Goal: Information Seeking & Learning: Learn about a topic

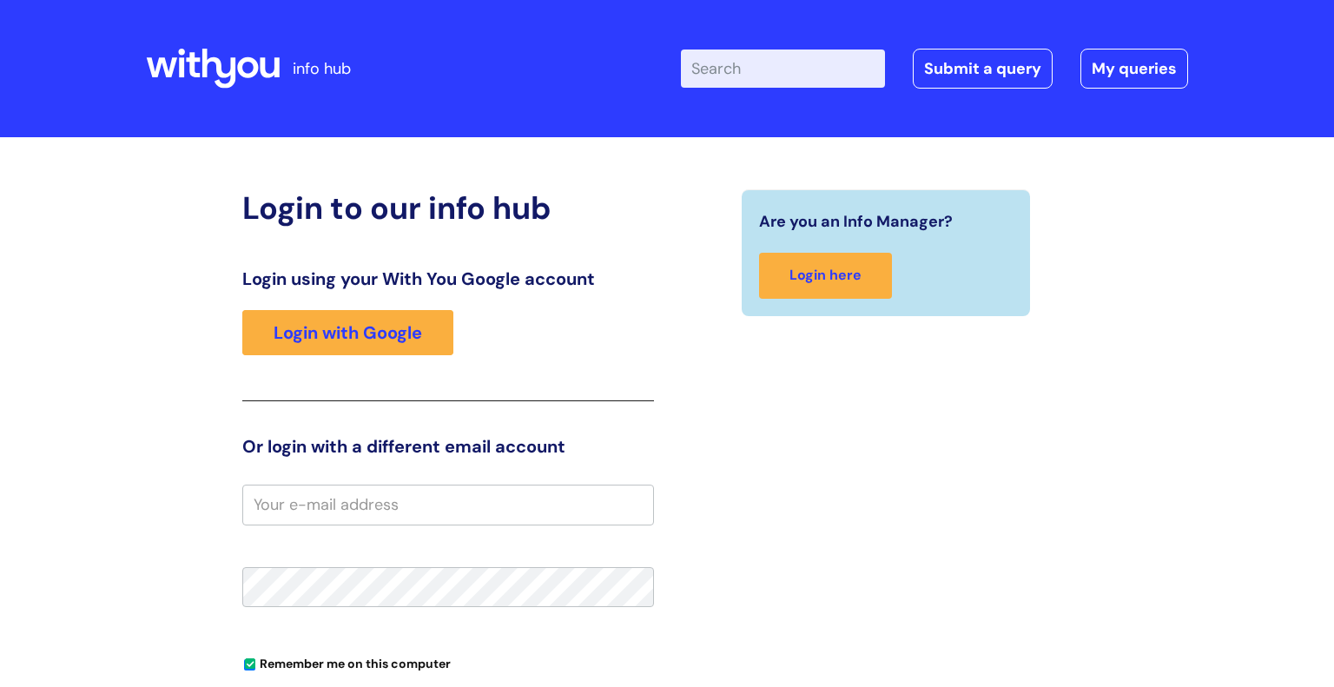
click at [755, 66] on input "Enter your search term here..." at bounding box center [783, 69] width 204 height 38
type input "nebula"
click button "Search" at bounding box center [0, 0] width 0 height 0
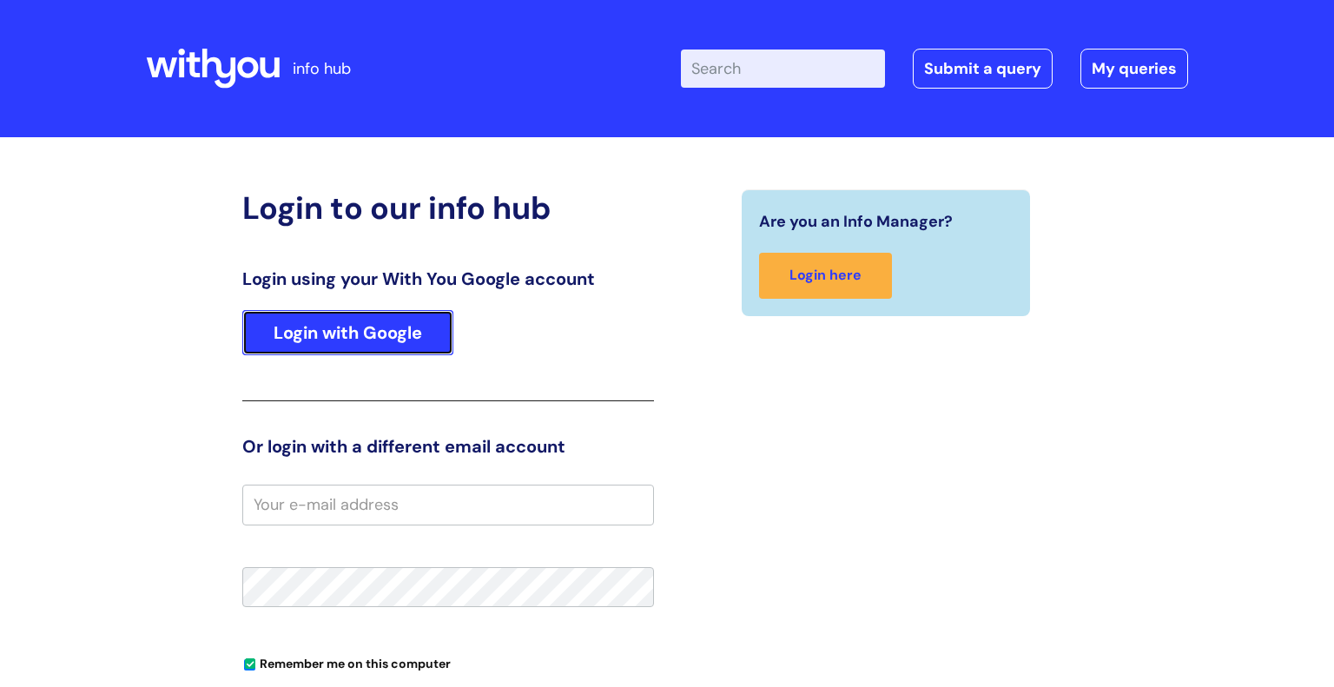
click at [346, 346] on link "Login with Google" at bounding box center [347, 332] width 211 height 45
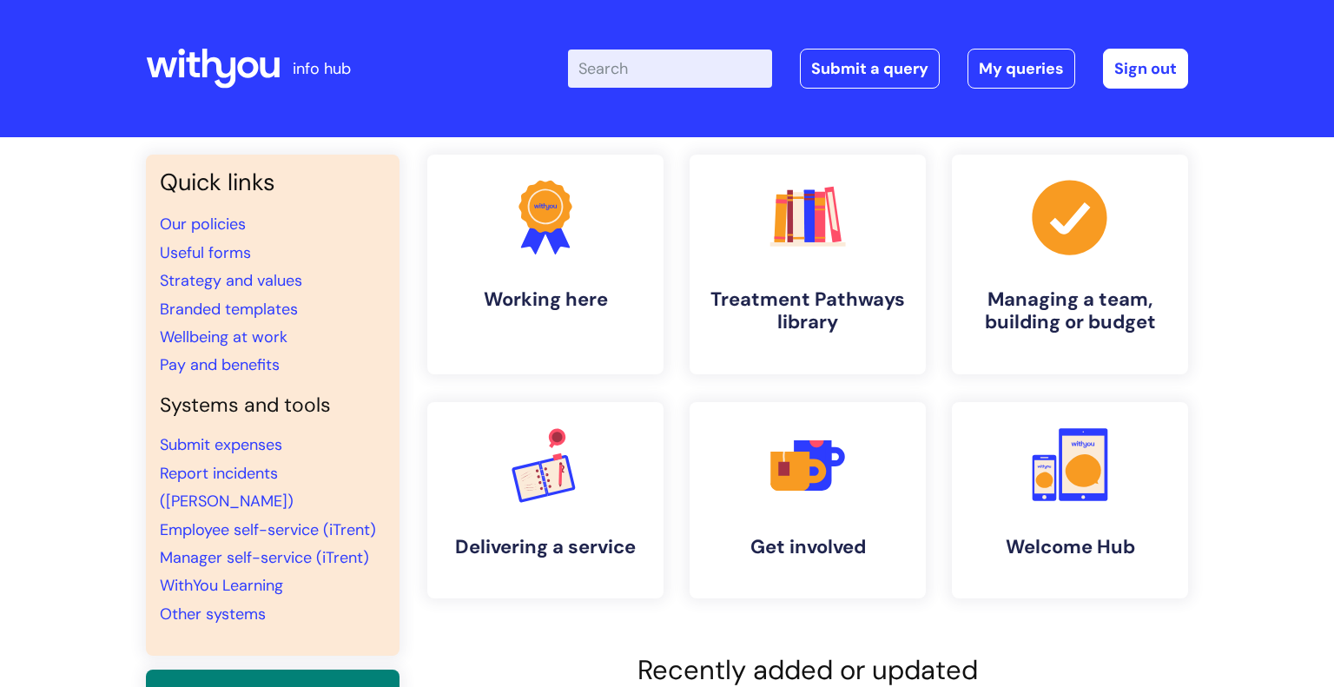
click at [639, 74] on input "Enter your search term here..." at bounding box center [670, 69] width 204 height 38
type input "nebula"
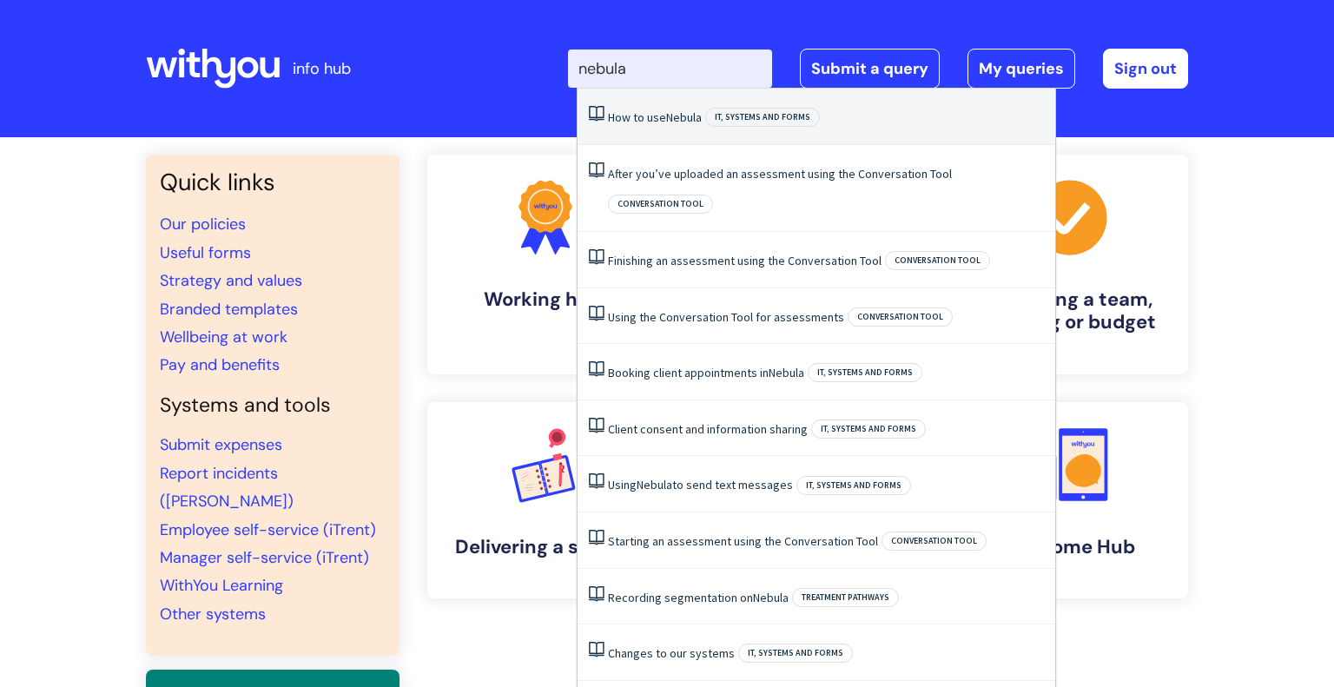
click at [652, 125] on li "How to use Nebula IT, systems and forms" at bounding box center [817, 117] width 478 height 56
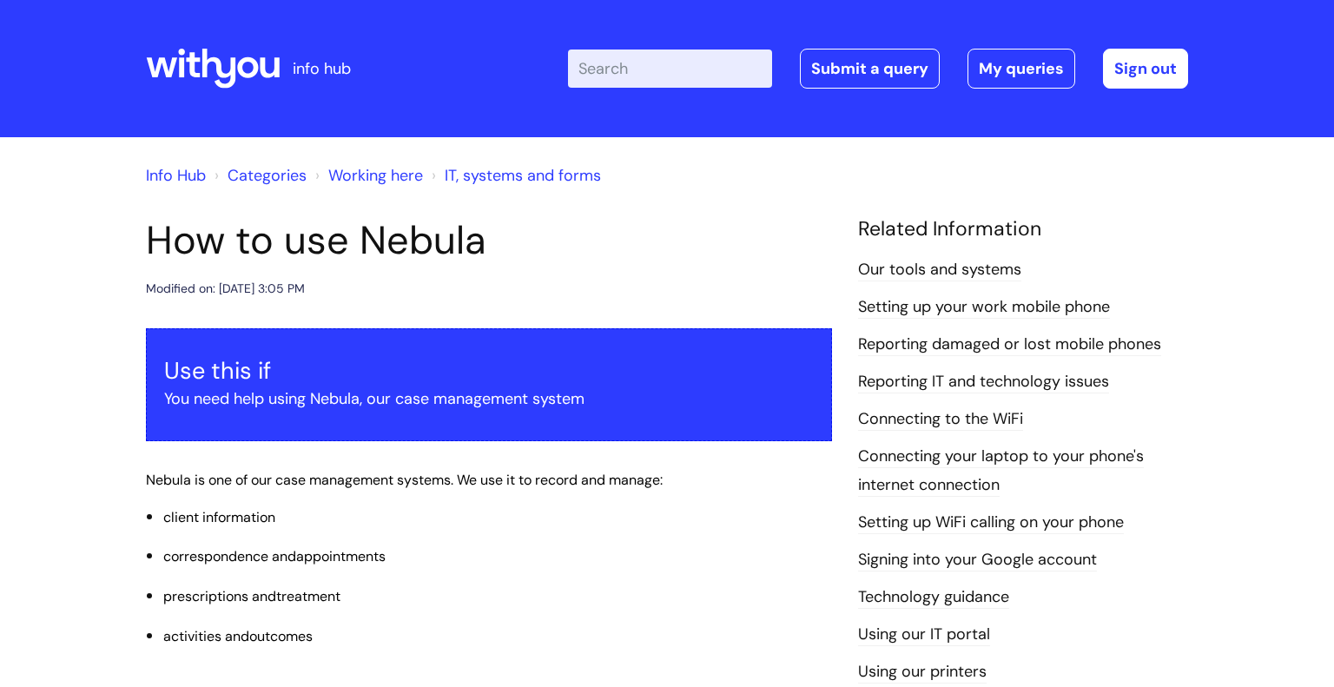
click at [654, 72] on input "Enter your search term here..." at bounding box center [670, 69] width 204 height 38
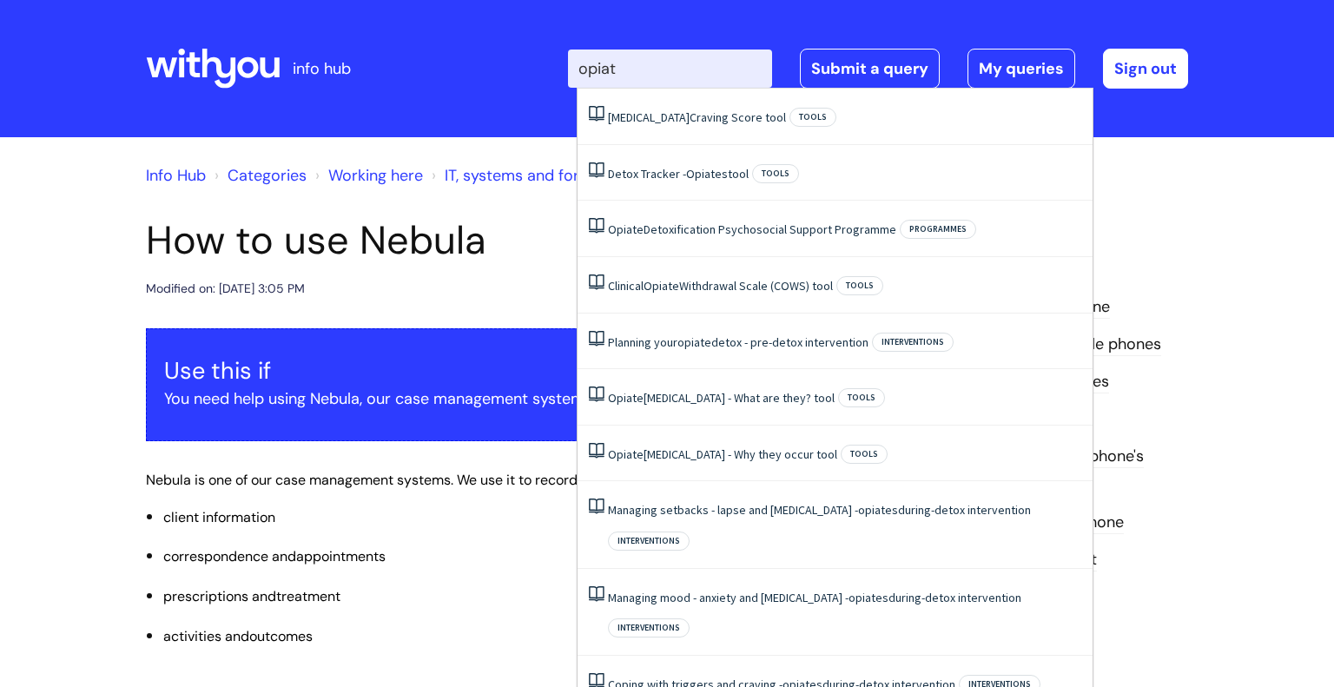
type input "opiate"
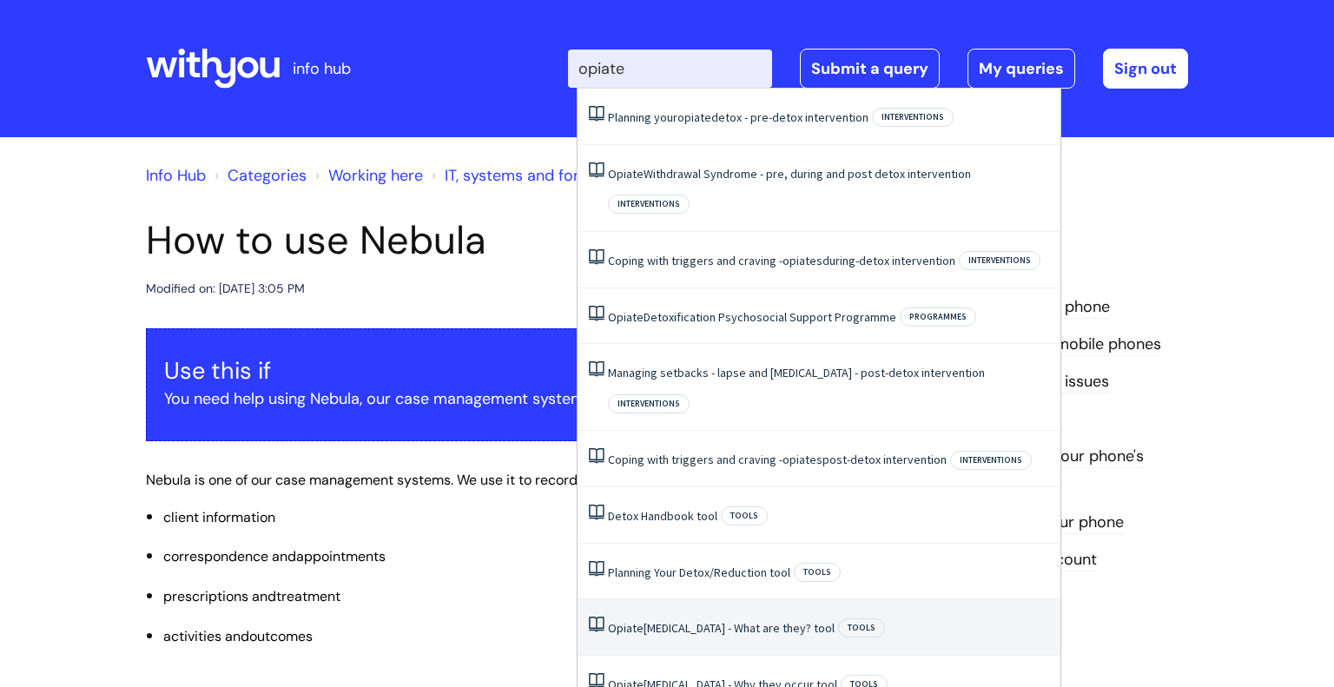
click at [833, 620] on link "Opiate Withdrawal Symptoms - What are they? tool" at bounding box center [721, 628] width 227 height 16
